Goal: Task Accomplishment & Management: Manage account settings

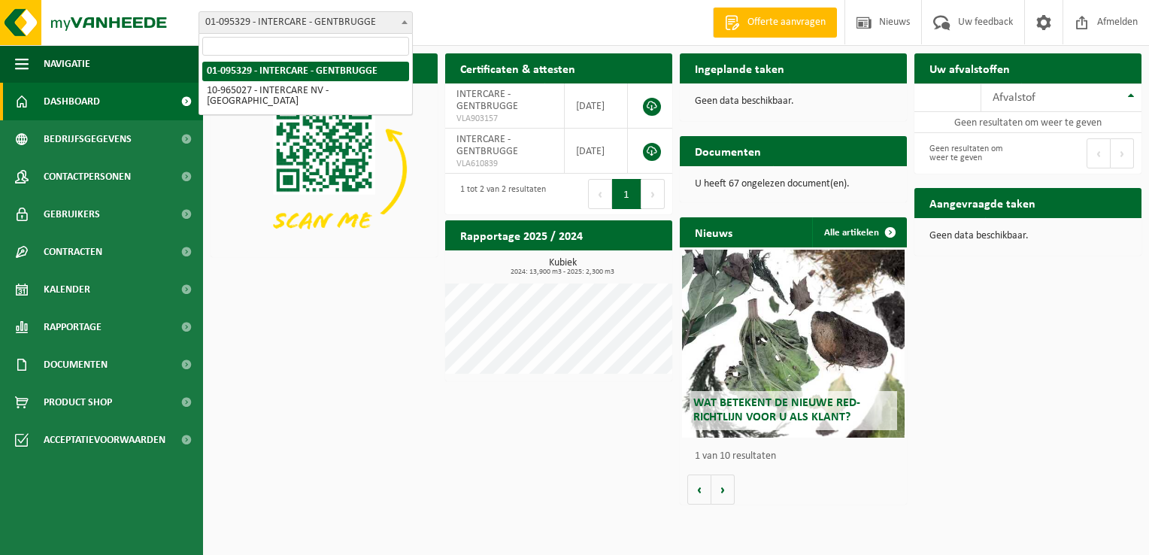
click at [410, 26] on span at bounding box center [404, 22] width 15 height 20
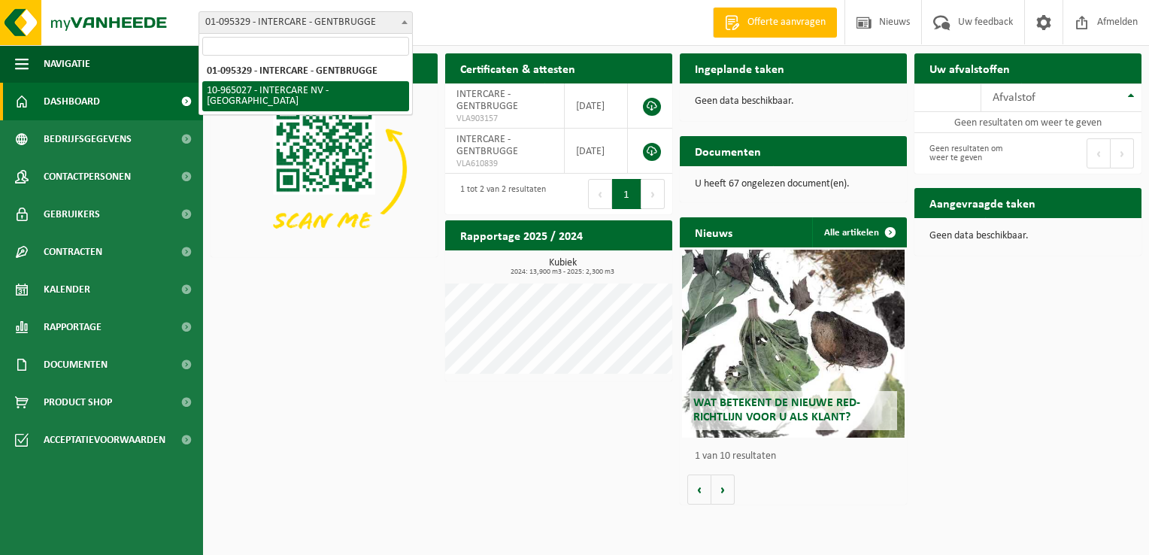
select select "152070"
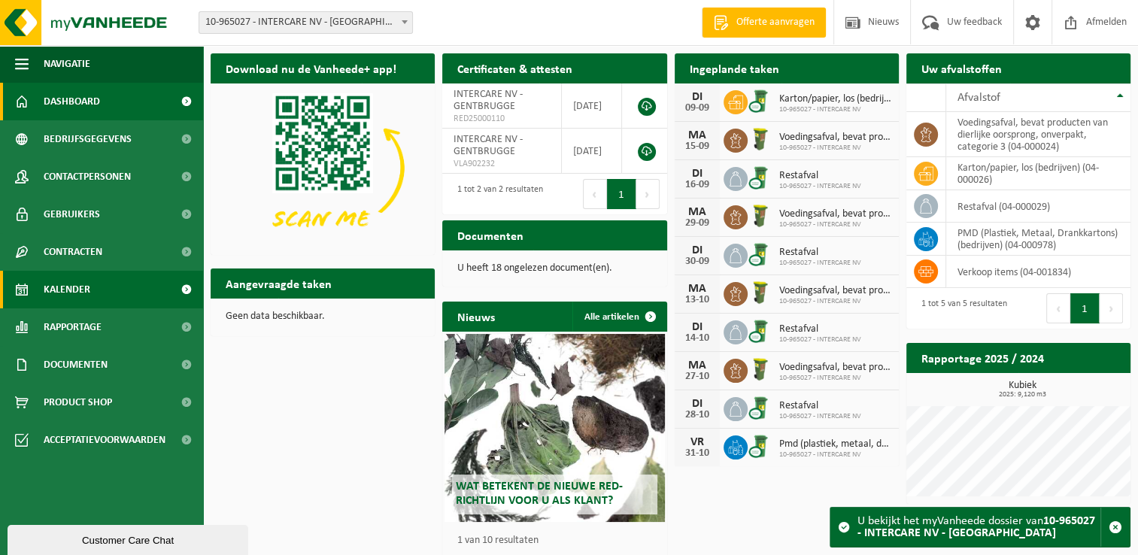
click at [96, 283] on link "Kalender" at bounding box center [101, 290] width 203 height 38
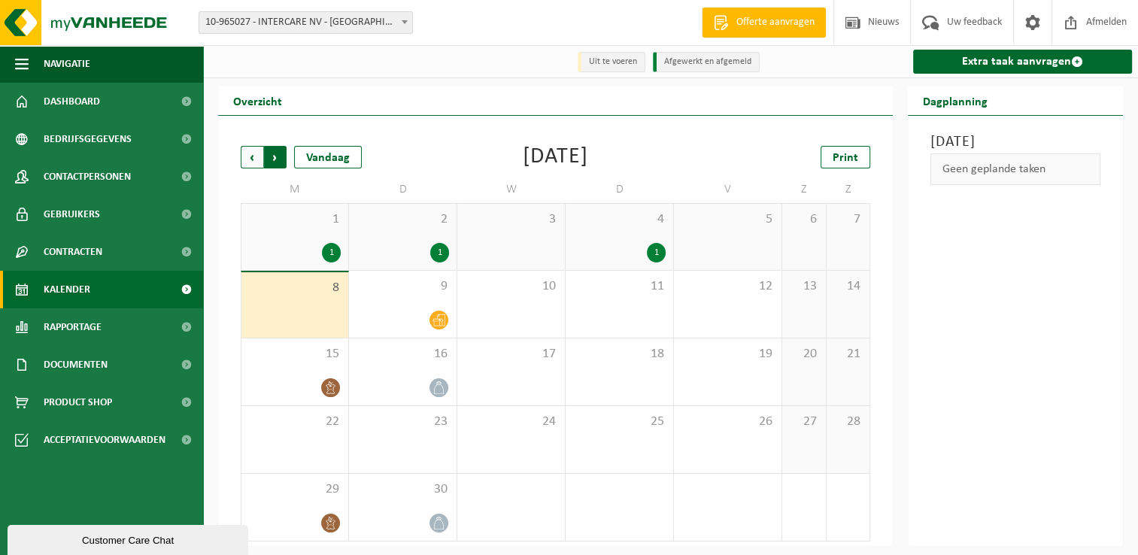
click at [250, 153] on span "Vorige" at bounding box center [252, 157] width 23 height 23
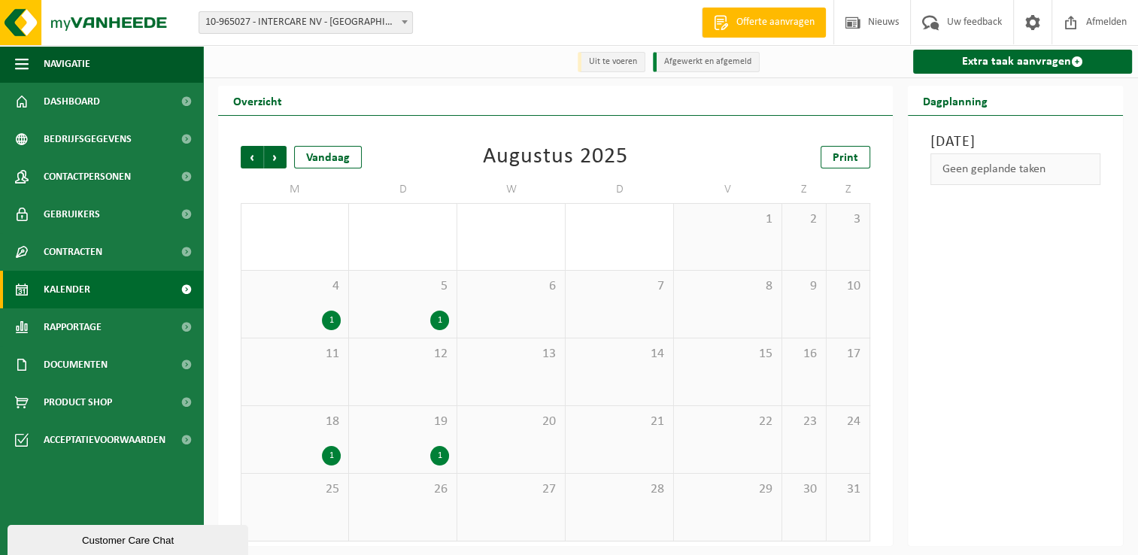
click at [250, 153] on span "Vorige" at bounding box center [252, 157] width 23 height 23
click at [759, 316] on div "1" at bounding box center [764, 321] width 19 height 20
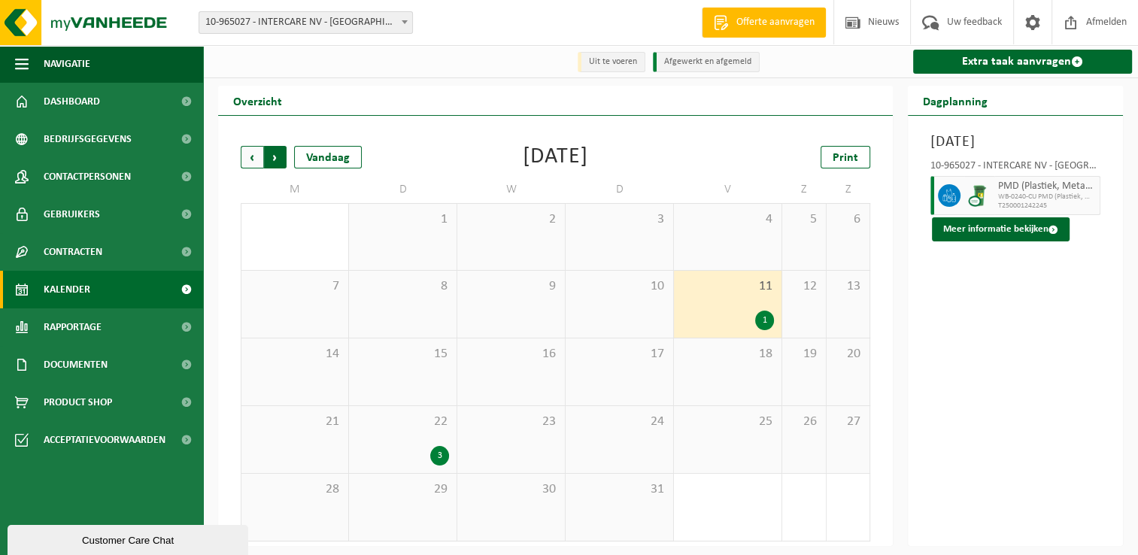
click at [252, 153] on span "Vorige" at bounding box center [252, 157] width 23 height 23
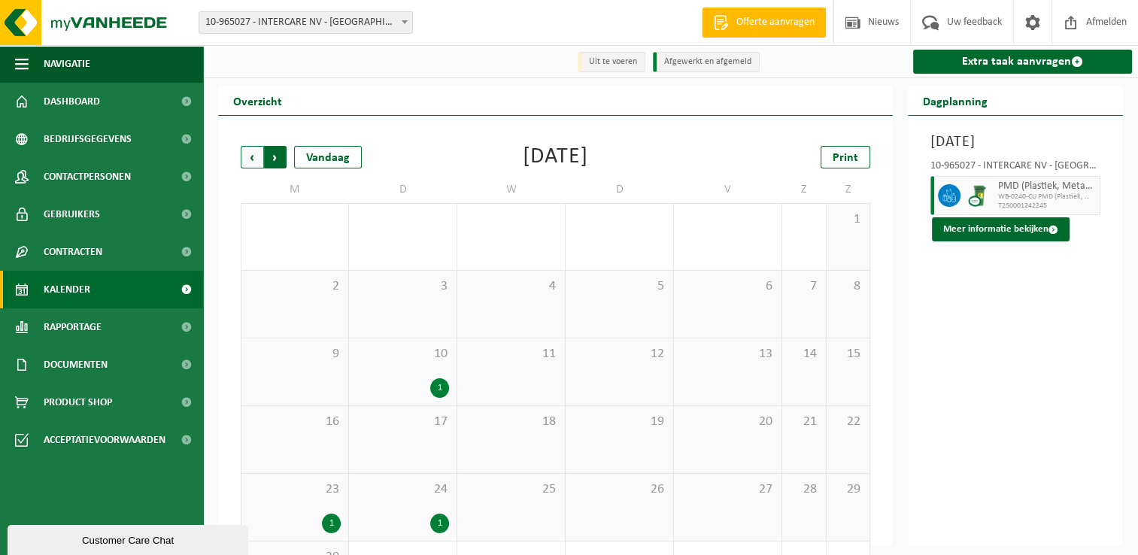
click at [252, 152] on span "Vorige" at bounding box center [252, 157] width 23 height 23
click at [767, 383] on div "1" at bounding box center [764, 388] width 19 height 20
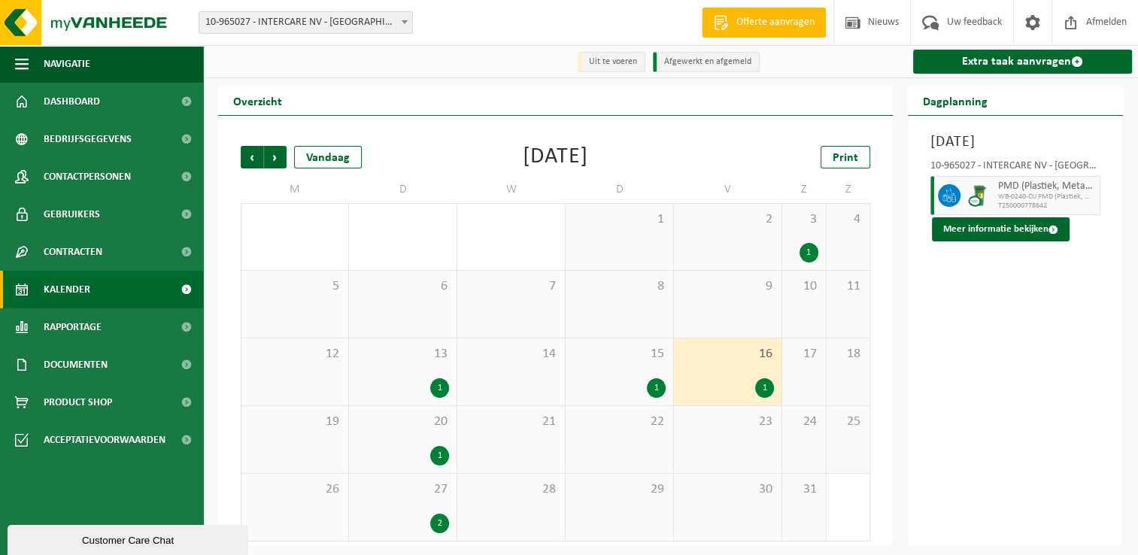
click at [652, 382] on div "1" at bounding box center [656, 388] width 19 height 20
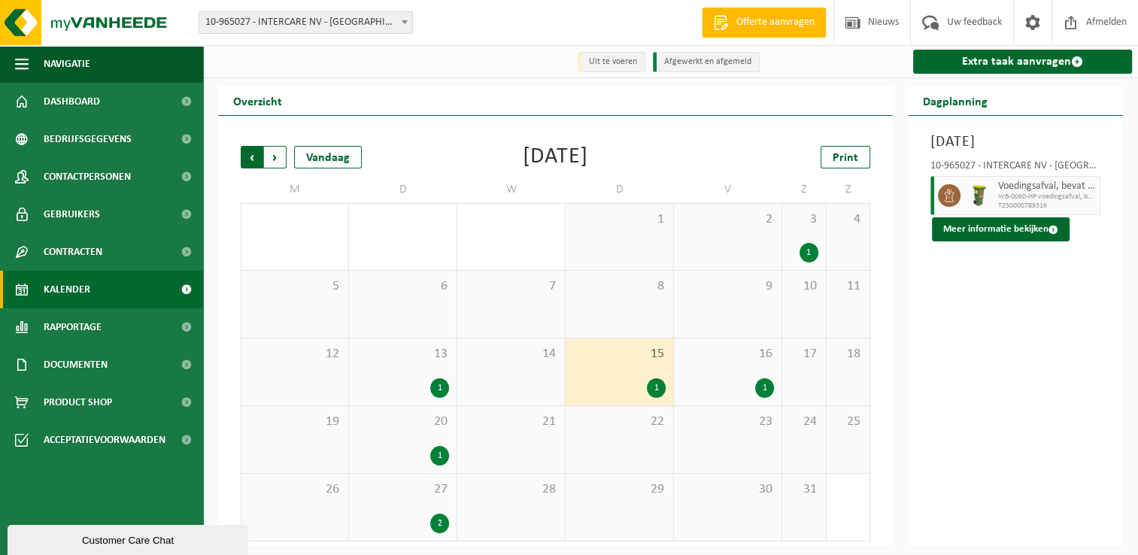
click at [271, 152] on span "Volgende" at bounding box center [275, 157] width 23 height 23
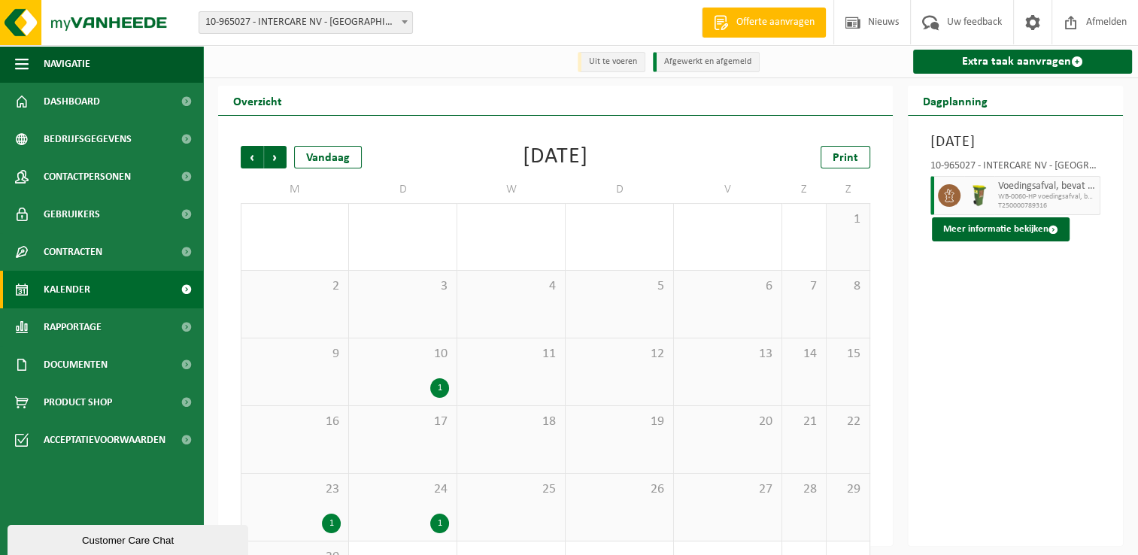
click at [271, 152] on span "Volgende" at bounding box center [275, 157] width 23 height 23
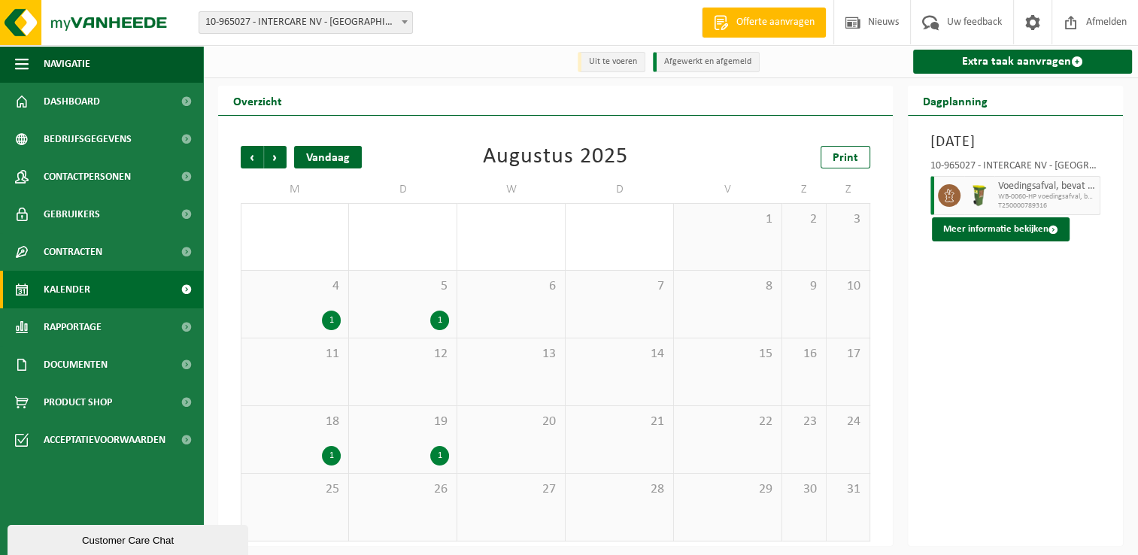
click at [315, 156] on div "Vandaag" at bounding box center [328, 157] width 68 height 23
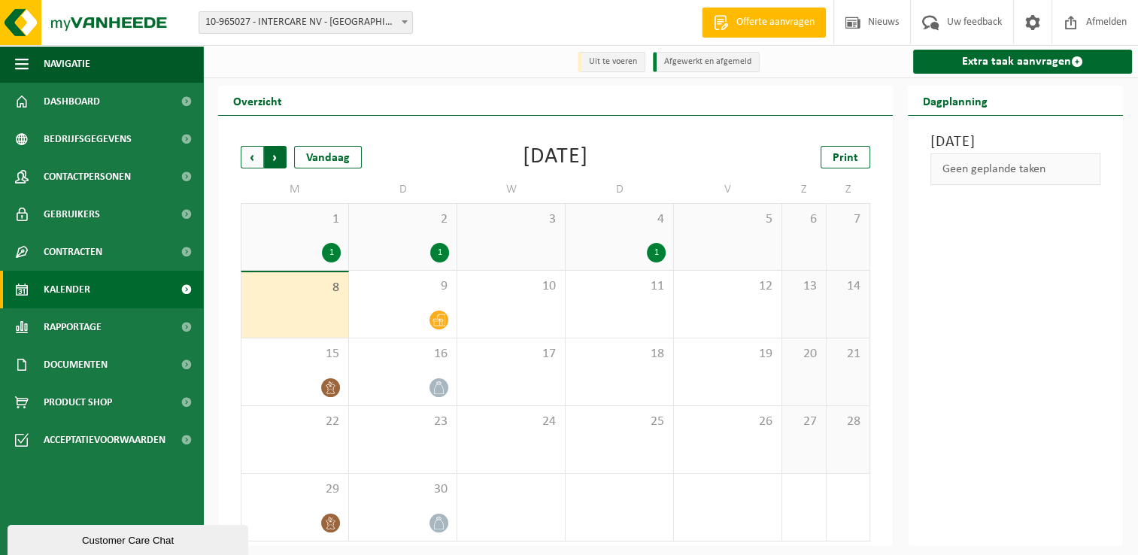
click at [246, 154] on span "Vorige" at bounding box center [252, 157] width 23 height 23
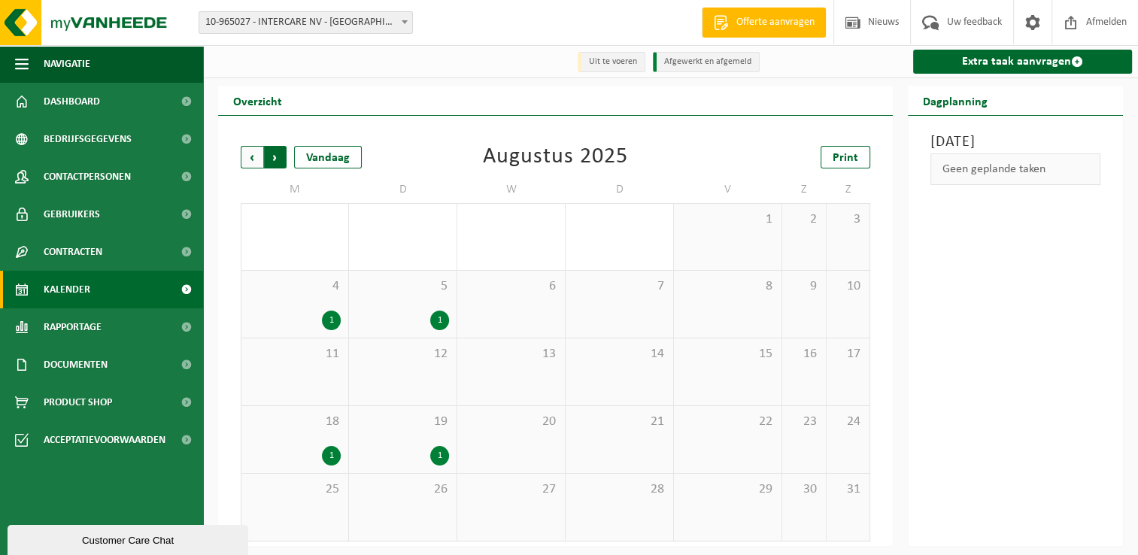
click at [247, 154] on span "Vorige" at bounding box center [252, 157] width 23 height 23
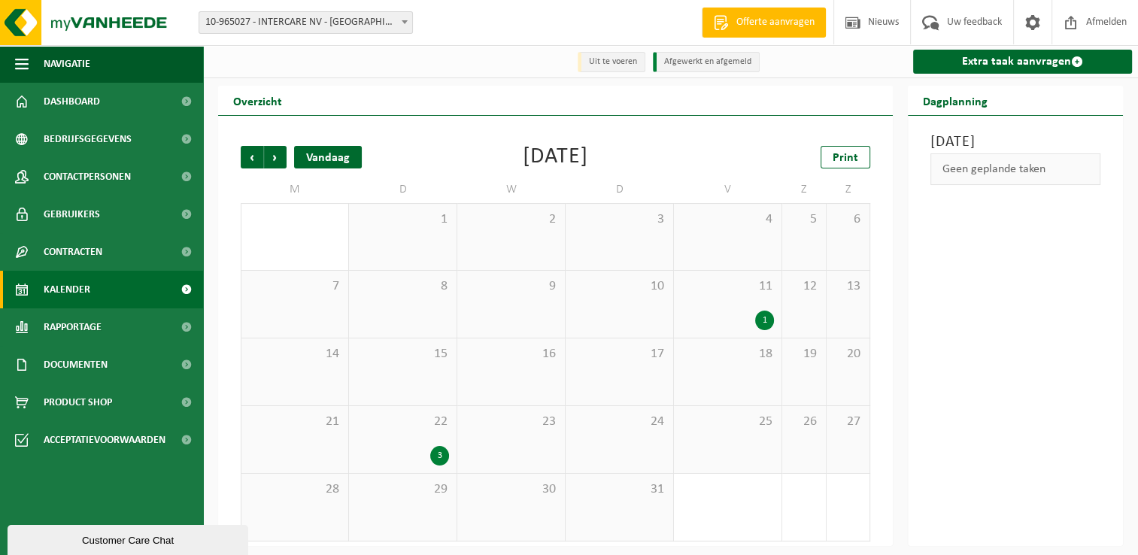
click at [340, 160] on div "Vandaag" at bounding box center [328, 157] width 68 height 23
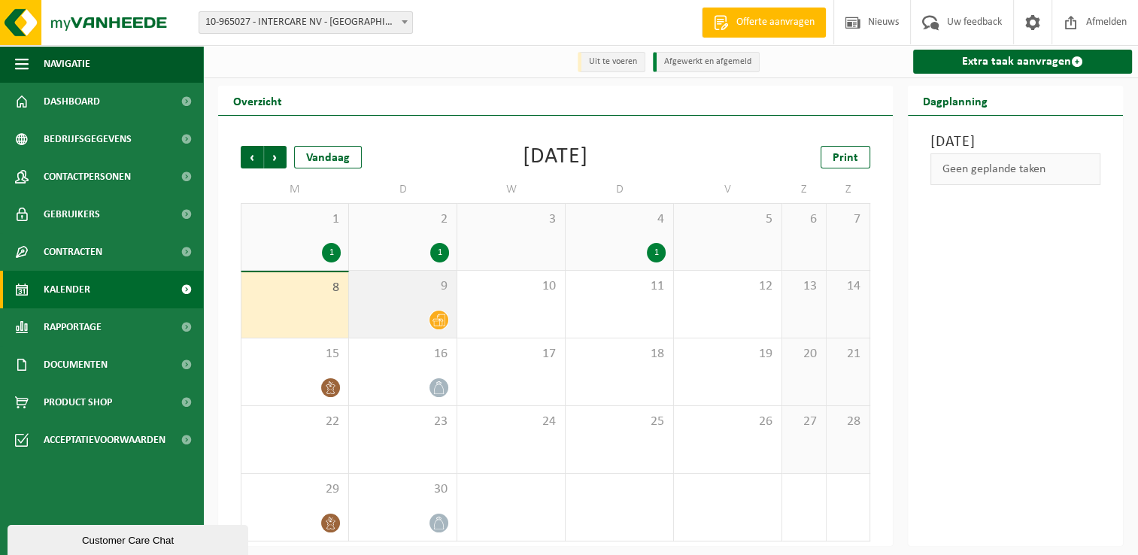
click at [436, 322] on icon at bounding box center [439, 320] width 13 height 13
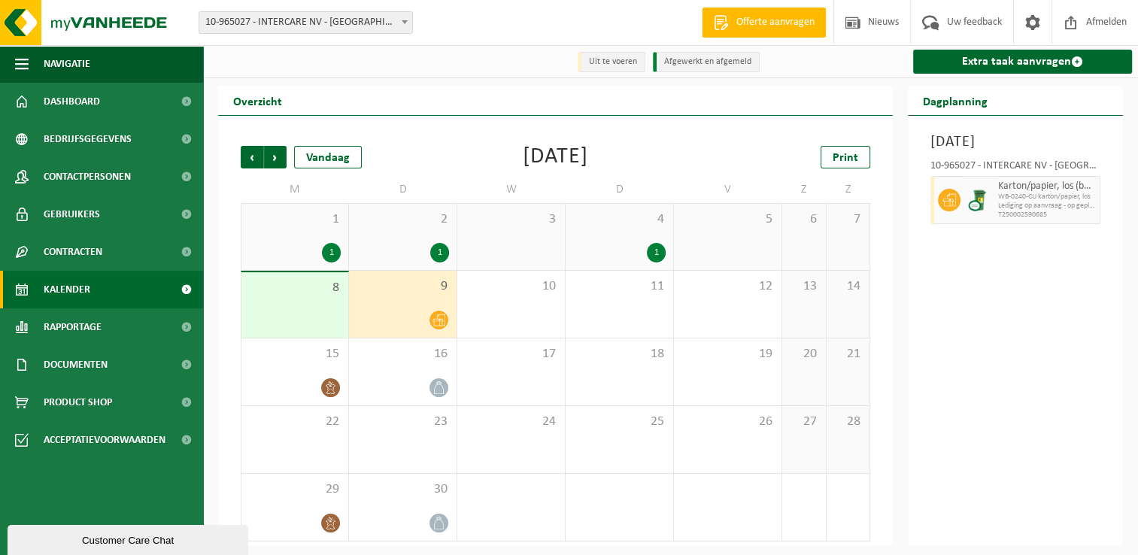
click at [436, 322] on icon at bounding box center [439, 320] width 13 height 13
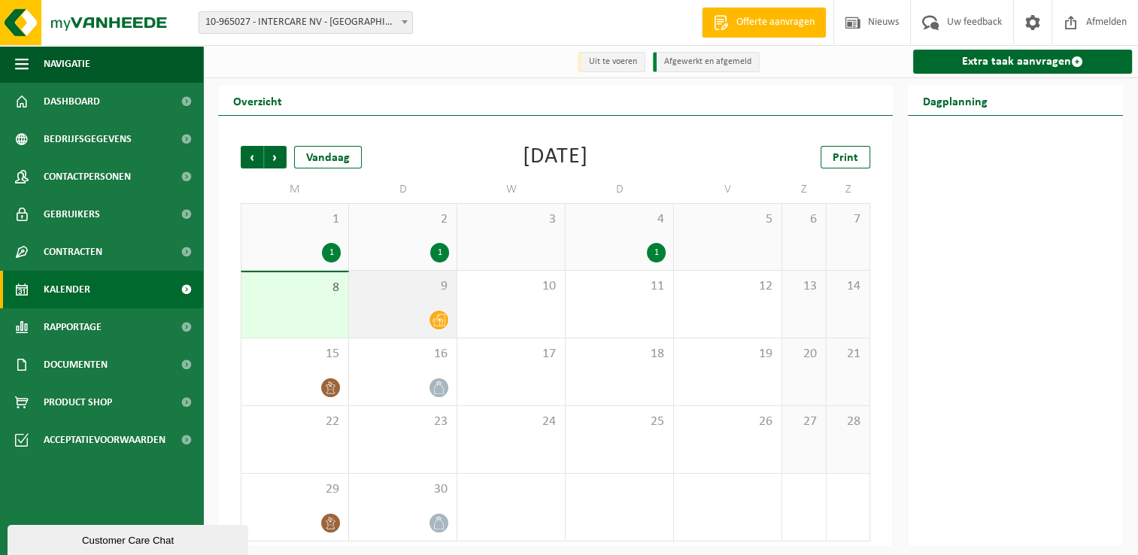
click at [436, 322] on icon at bounding box center [439, 320] width 13 height 13
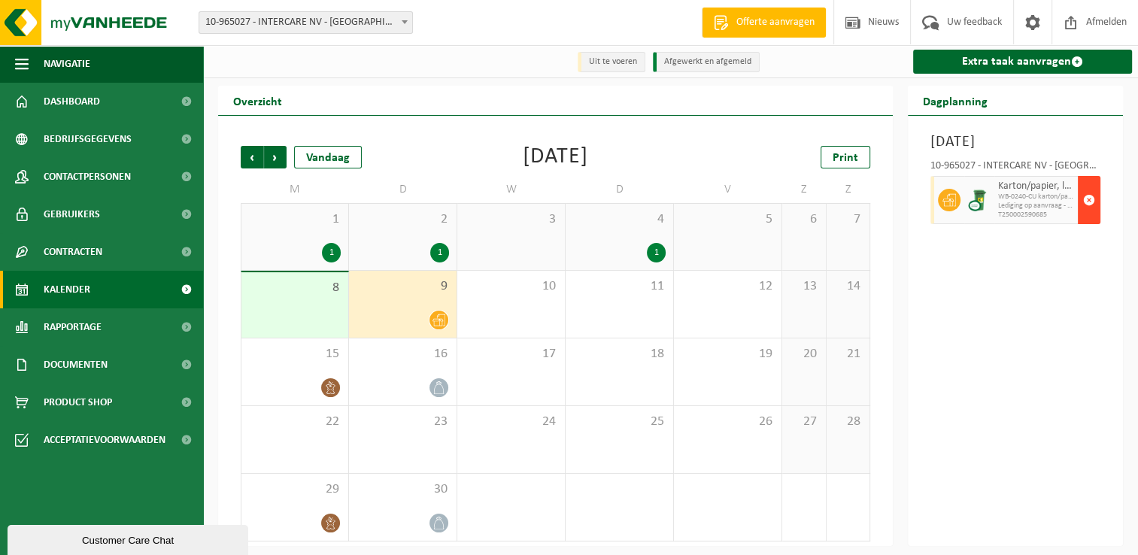
click at [1089, 215] on span "button" at bounding box center [1089, 200] width 12 height 30
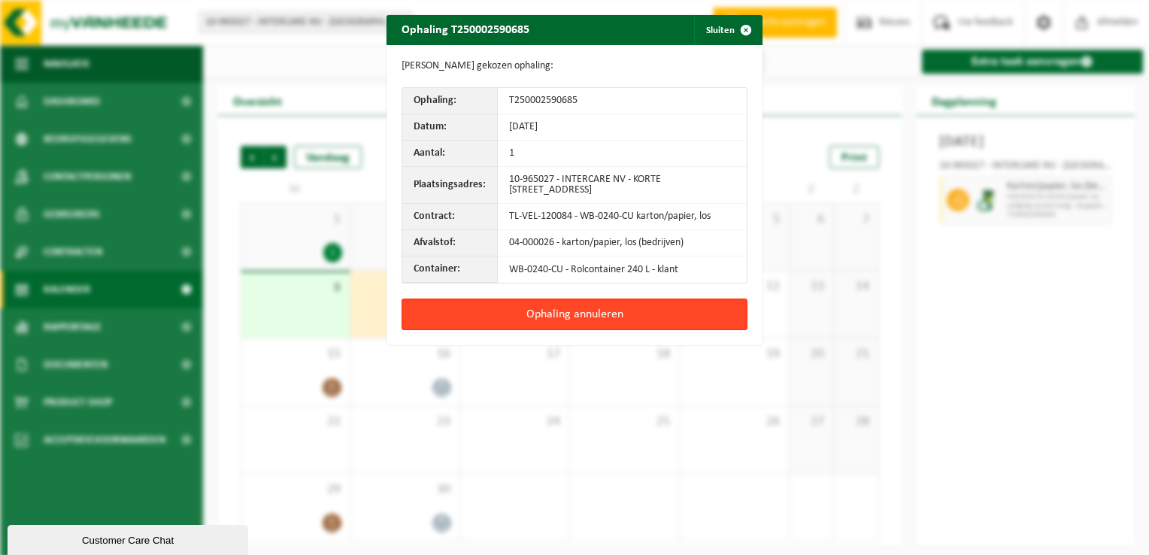
click at [597, 317] on button "Ophaling annuleren" at bounding box center [575, 315] width 346 height 32
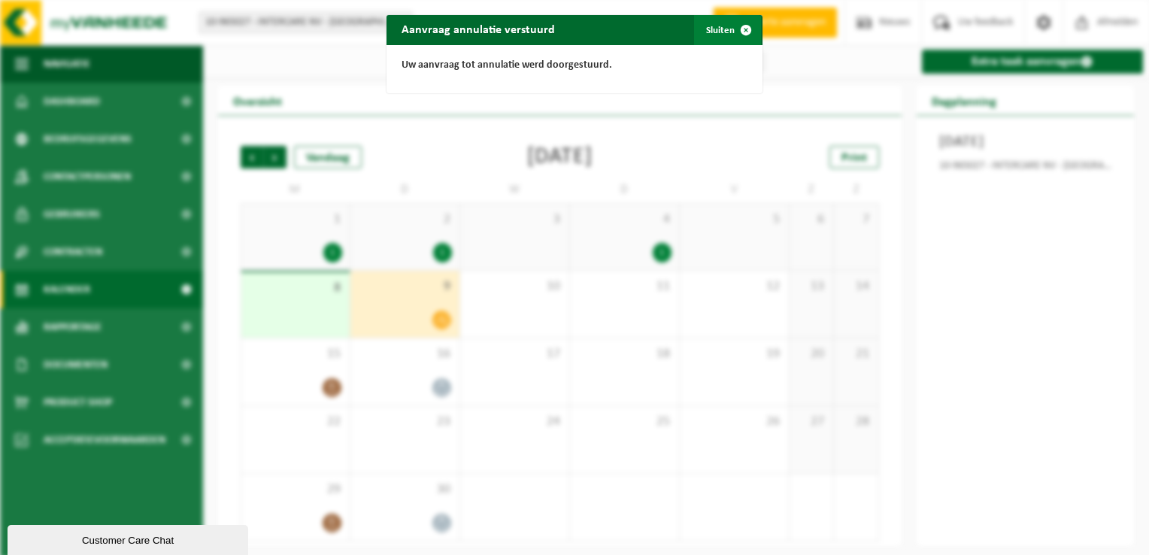
click at [719, 23] on button "Sluiten" at bounding box center [727, 30] width 67 height 30
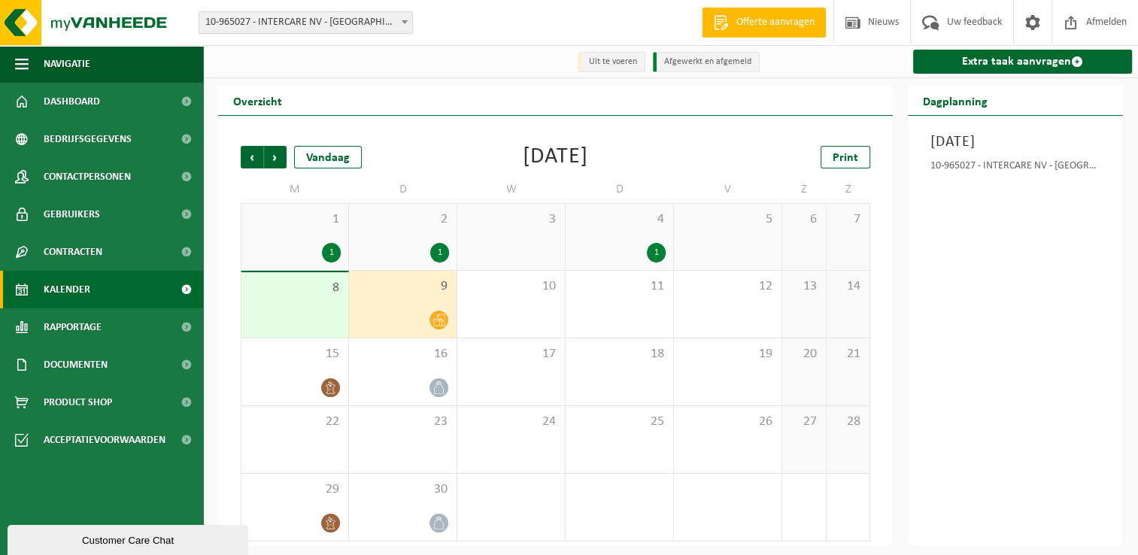
click at [430, 311] on div at bounding box center [403, 320] width 93 height 20
